Goal: Task Accomplishment & Management: Use online tool/utility

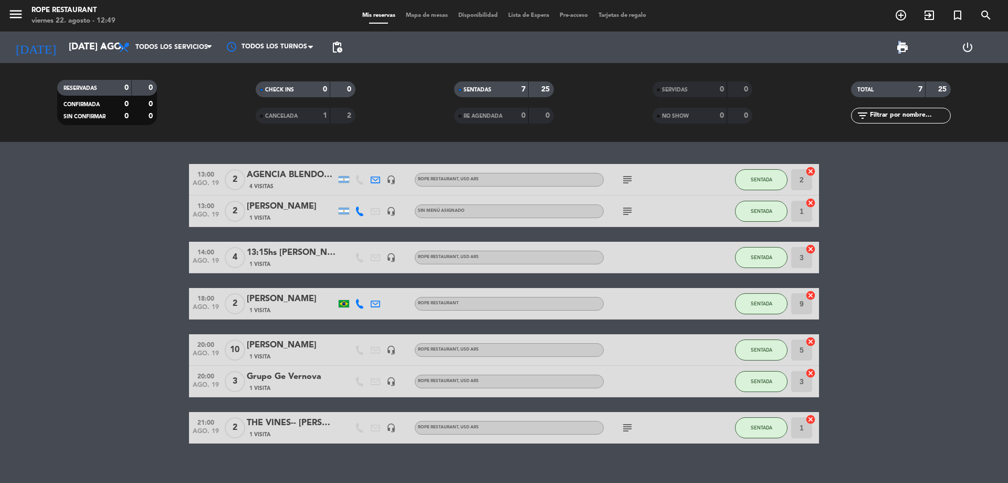
click at [901, 47] on span "print" at bounding box center [902, 47] width 13 height 13
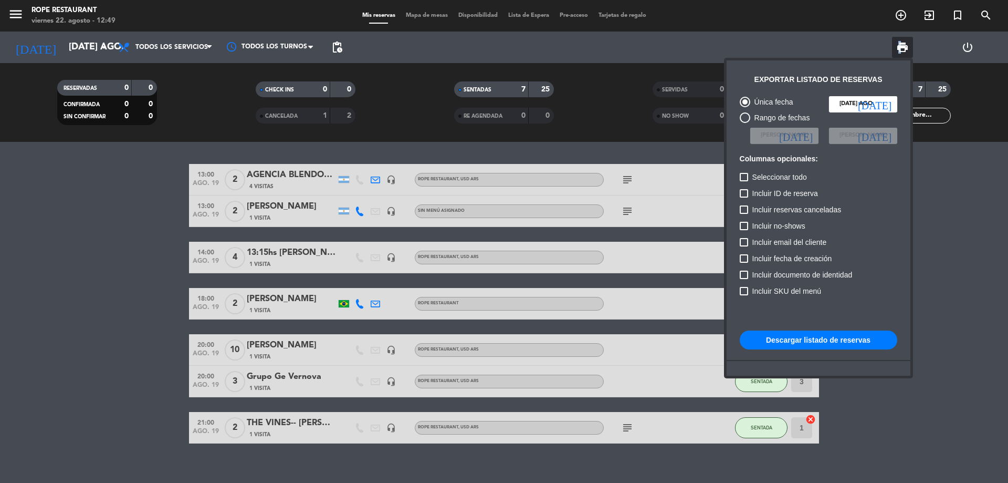
click at [795, 115] on div "Rango de fechas" at bounding box center [780, 118] width 60 height 12
click at [745, 123] on input "Rango de fechas" at bounding box center [745, 123] width 1 height 1
radio input "true"
radio input "false"
click at [805, 137] on icon "[DATE]" at bounding box center [796, 135] width 34 height 11
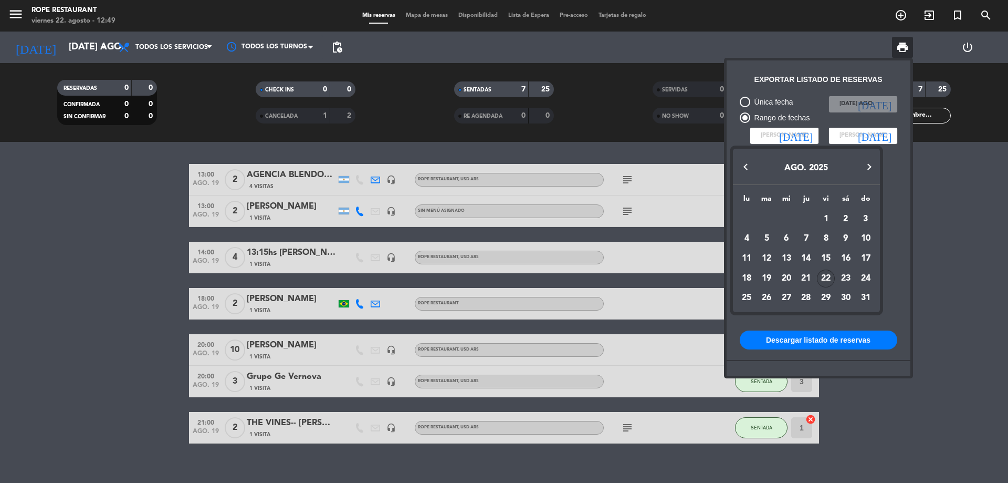
click at [801, 277] on div "21" at bounding box center [807, 278] width 18 height 18
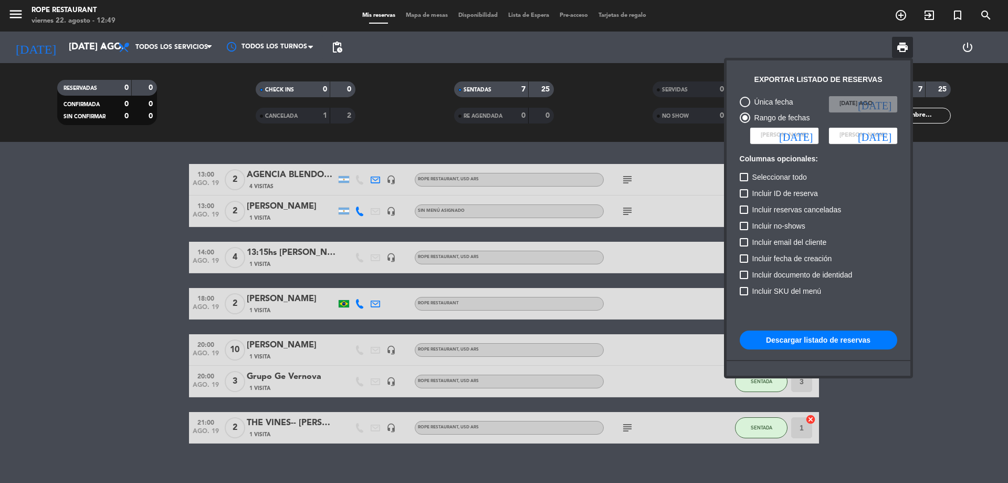
type input "jue. 21 ago."
click at [876, 137] on span "[PERSON_NAME]" at bounding box center [863, 135] width 47 height 9
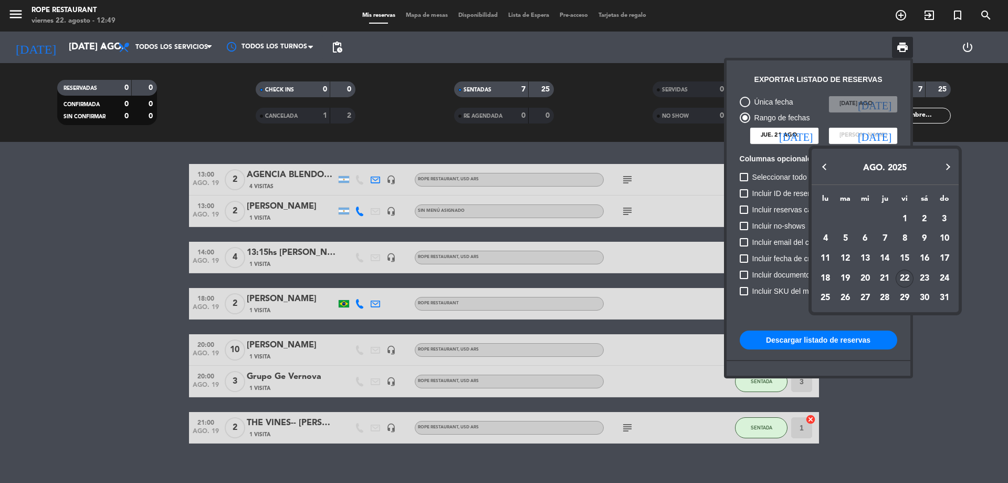
click at [943, 162] on button "Next month" at bounding box center [948, 167] width 21 height 21
click at [848, 319] on div "30" at bounding box center [846, 318] width 18 height 18
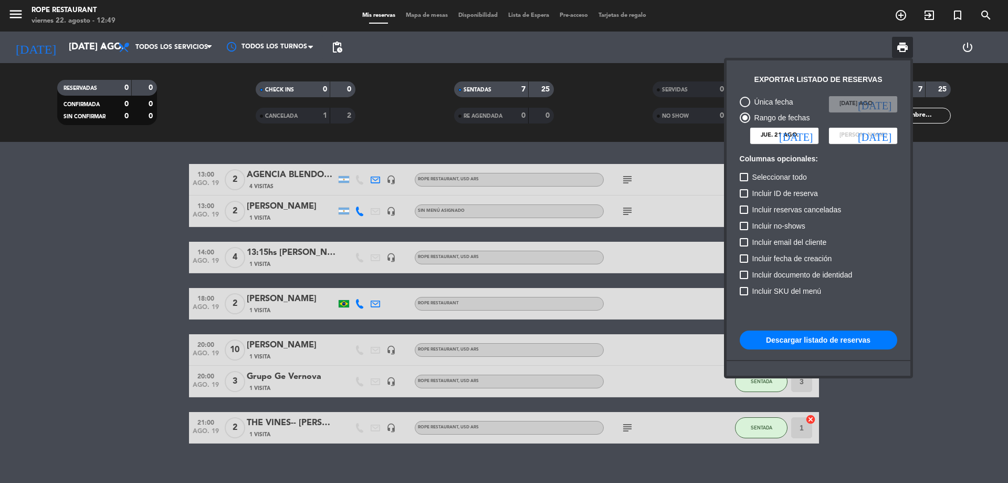
type input "[DATE] sep."
click at [771, 243] on span "Incluir email del cliente" at bounding box center [790, 242] width 75 height 13
click at [744, 246] on input "Incluir email del cliente" at bounding box center [744, 246] width 1 height 1
checkbox input "true"
click at [771, 253] on span "Incluir fecha de creación" at bounding box center [793, 258] width 80 height 13
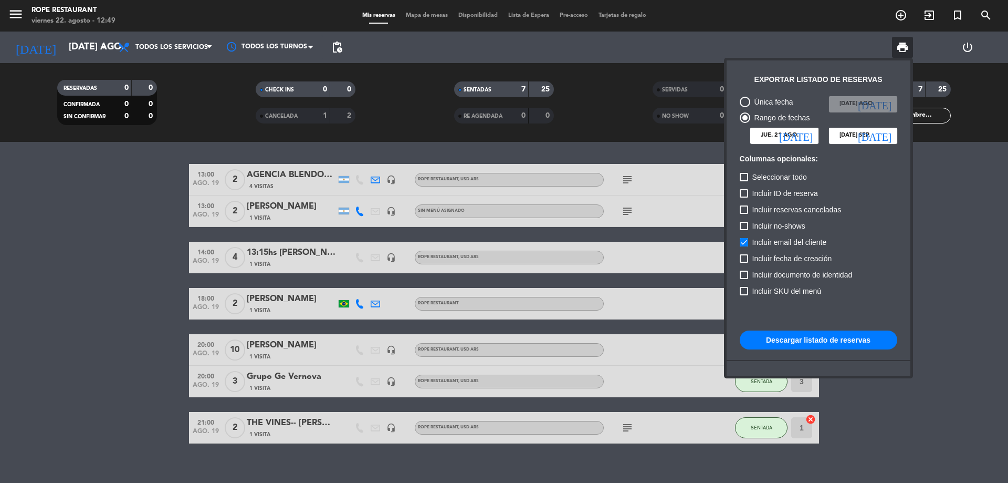
click at [744, 263] on input "Incluir fecha de creación" at bounding box center [744, 263] width 1 height 1
checkbox input "true"
click at [824, 334] on button "Descargar listado de reservas" at bounding box center [819, 339] width 158 height 19
click at [950, 186] on div at bounding box center [504, 241] width 1008 height 483
